Goal: Register for event/course

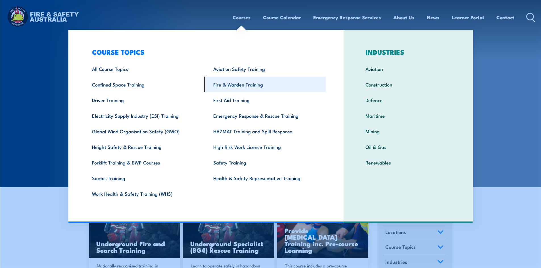
click at [234, 81] on link "Fire & Warden Training" at bounding box center [264, 85] width 121 height 16
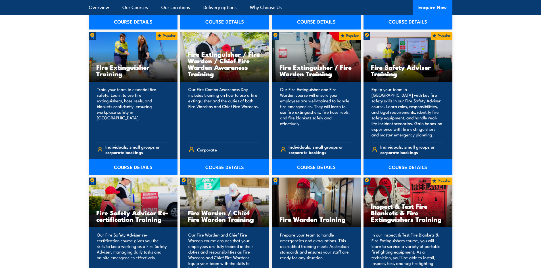
scroll to position [653, 0]
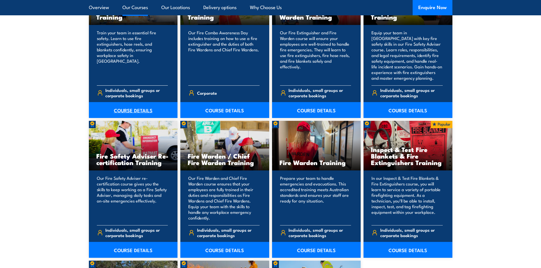
click at [127, 110] on link "COURSE DETAILS" at bounding box center [133, 110] width 89 height 16
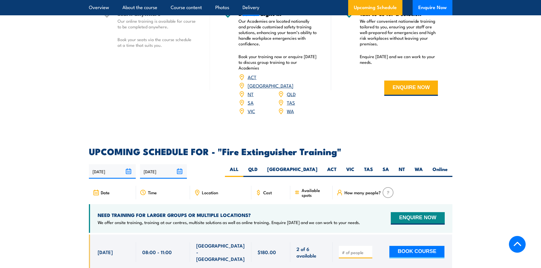
scroll to position [851, 0]
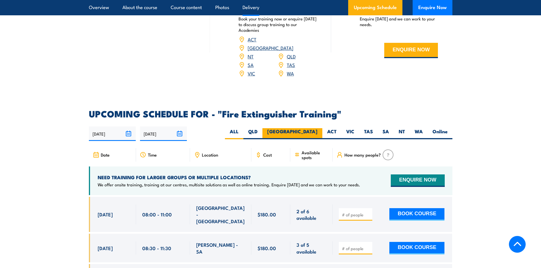
click at [309, 128] on label "NSW" at bounding box center [292, 133] width 60 height 11
click at [317, 128] on input "NSW" at bounding box center [319, 130] width 4 height 4
radio input "true"
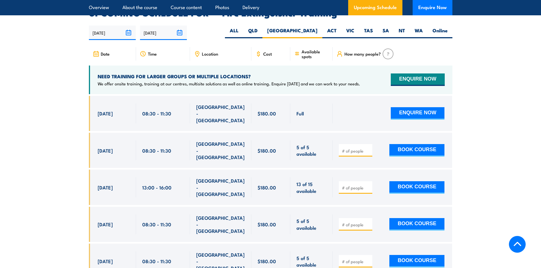
scroll to position [1094, 0]
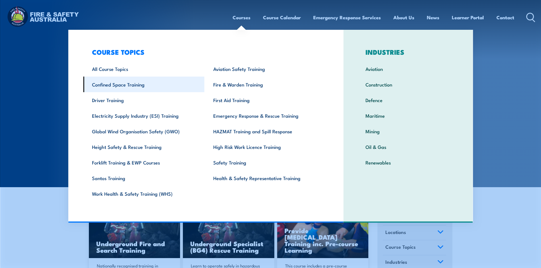
click at [129, 88] on link "Confined Space Training" at bounding box center [143, 85] width 121 height 16
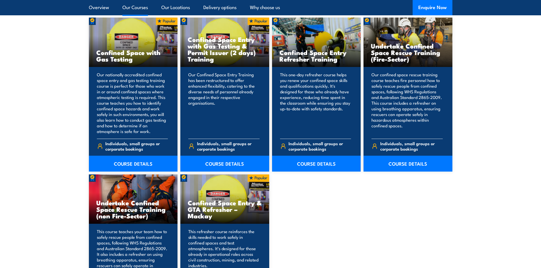
scroll to position [426, 0]
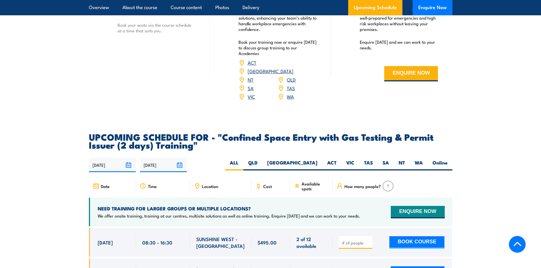
scroll to position [965, 0]
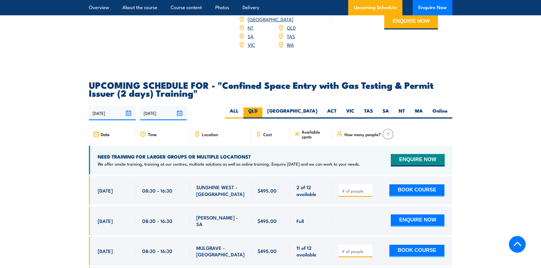
click at [262, 111] on label "QLD" at bounding box center [252, 113] width 19 height 11
click at [261, 111] on input "QLD" at bounding box center [259, 110] width 4 height 4
radio input "true"
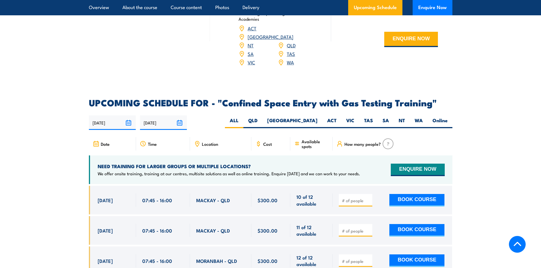
scroll to position [1022, 0]
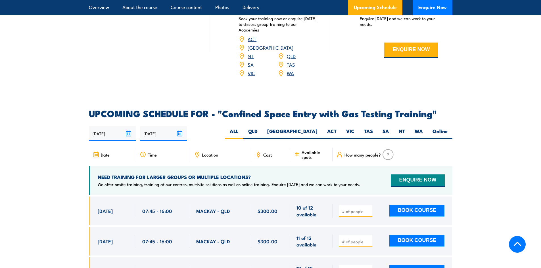
scroll to position [993, 0]
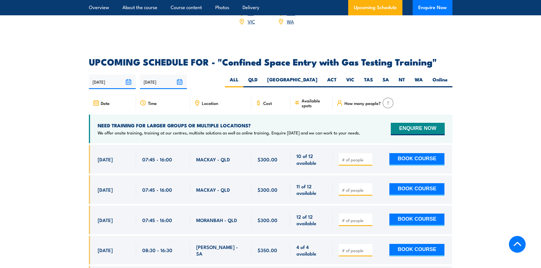
click at [51, 41] on div "COURSES > Confined Space Training Confined Space Entry with Gas Testing TRAININ…" at bounding box center [270, 232] width 541 height 2451
click at [50, 38] on div "COURSES > Confined Space Training Confined Space Entry with Gas Testing TRAININ…" at bounding box center [270, 232] width 541 height 2451
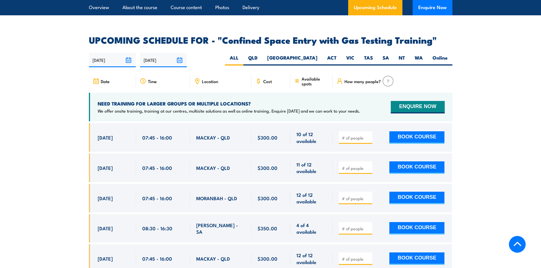
scroll to position [1022, 0]
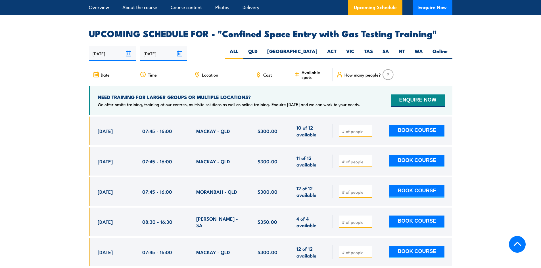
click at [262, 50] on label "QLD" at bounding box center [252, 53] width 19 height 11
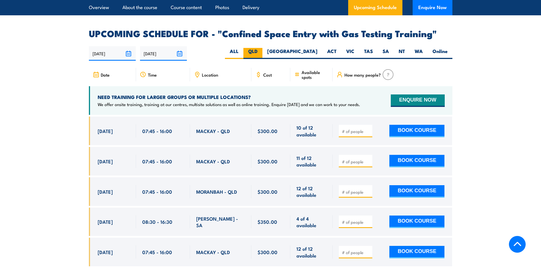
click at [261, 50] on input "QLD" at bounding box center [259, 50] width 4 height 4
radio input "true"
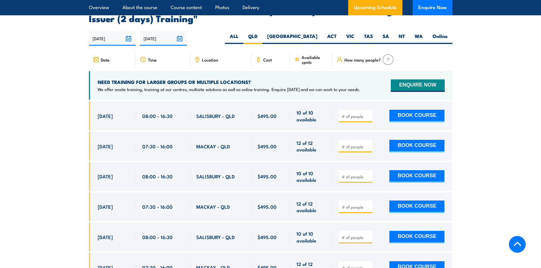
scroll to position [1044, 0]
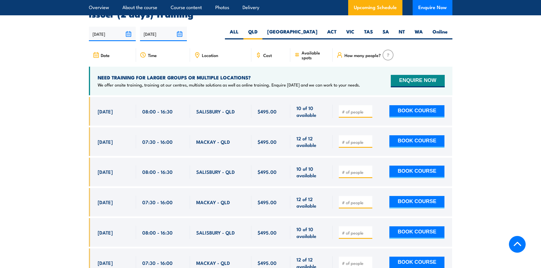
click at [41, 71] on section "UPCOMING SCHEDULE FOR - "Confined Space Entry with Gas Testing & Permit Issuer …" at bounding box center [270, 159] width 541 height 314
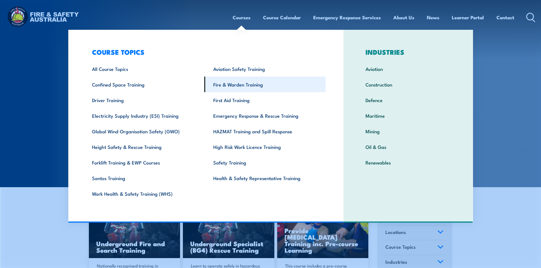
click at [227, 82] on link "Fire & Warden Training" at bounding box center [264, 85] width 121 height 16
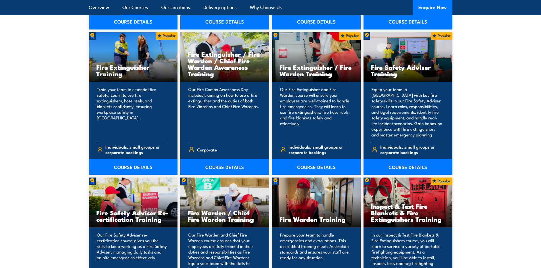
scroll to position [653, 0]
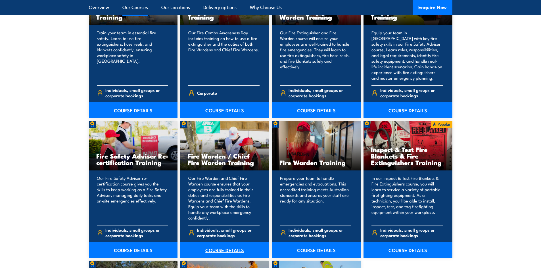
click at [220, 245] on link "COURSE DETAILS" at bounding box center [224, 250] width 89 height 16
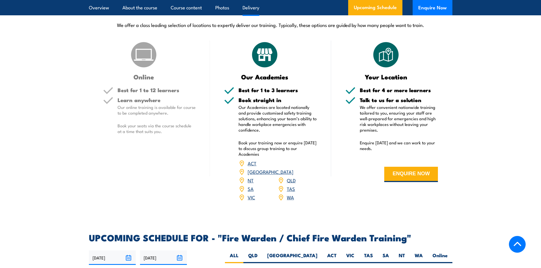
scroll to position [880, 0]
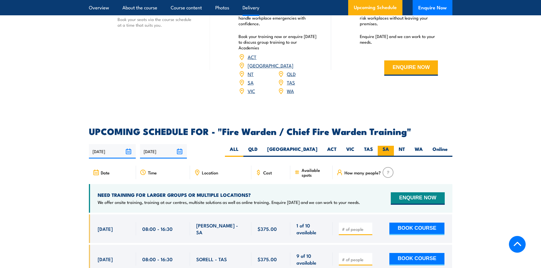
click at [385, 147] on label "SA" at bounding box center [385, 151] width 16 height 11
click at [389, 147] on input "SA" at bounding box center [391, 148] width 4 height 4
radio input "true"
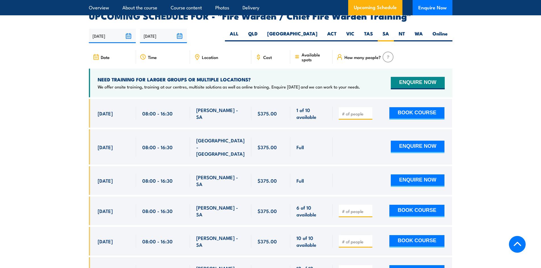
scroll to position [1005, 0]
